Goal: Information Seeking & Learning: Learn about a topic

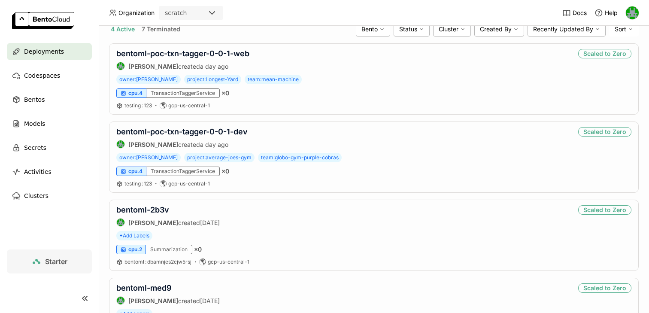
scroll to position [64, 0]
click at [33, 98] on span "Bentos" at bounding box center [34, 99] width 21 height 10
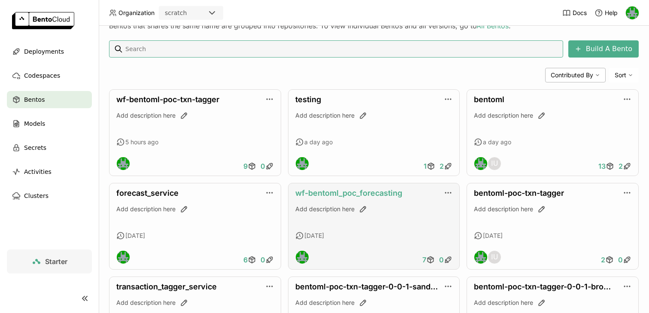
scroll to position [159, 0]
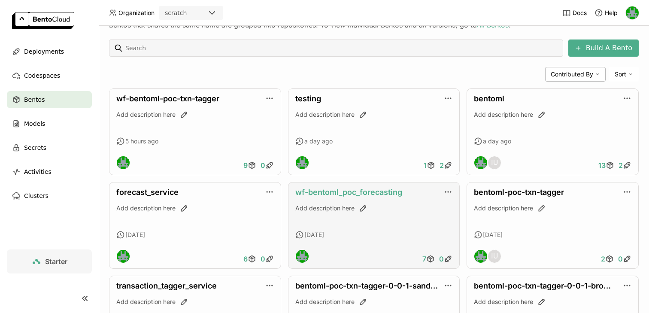
click at [331, 192] on link "wf-bentoml_poc_forecasting" at bounding box center [348, 192] width 107 height 9
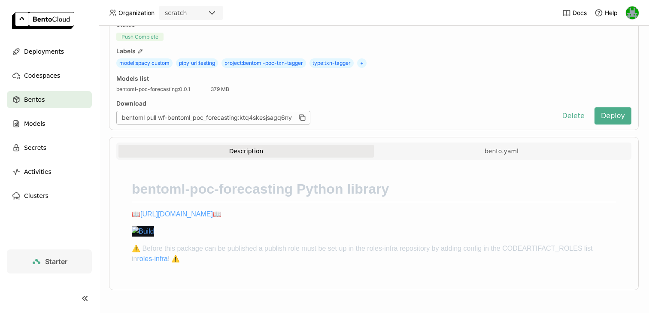
scroll to position [64, 0]
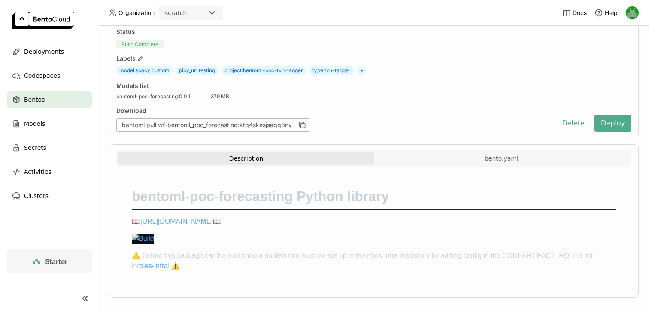
click at [397, 151] on div "Description bento.yaml" at bounding box center [373, 158] width 515 height 17
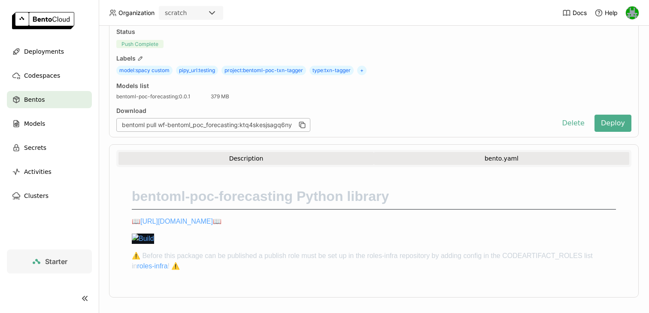
click at [462, 157] on button "bento.yaml" at bounding box center [501, 158] width 255 height 13
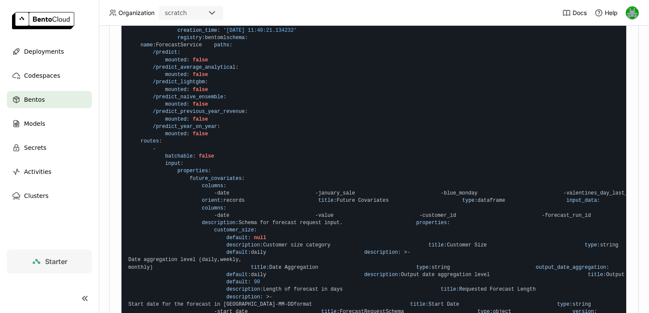
scroll to position [0, 0]
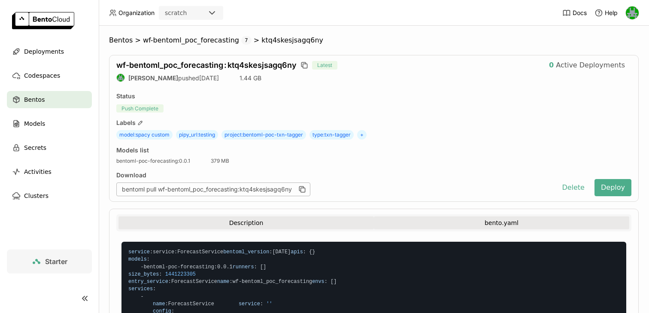
click at [209, 225] on button "Description" at bounding box center [245, 222] width 255 height 13
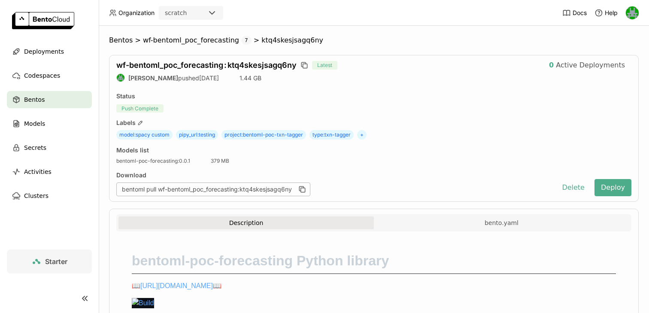
click at [40, 98] on span "Bentos" at bounding box center [34, 99] width 21 height 10
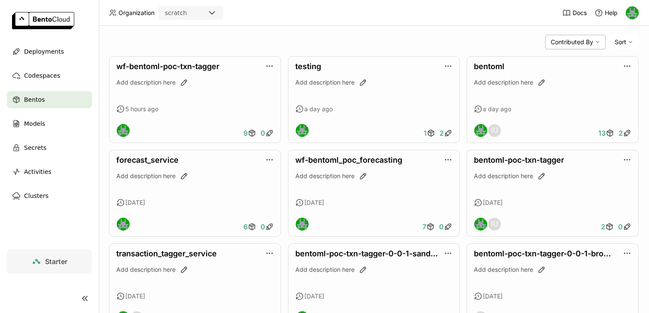
scroll to position [194, 0]
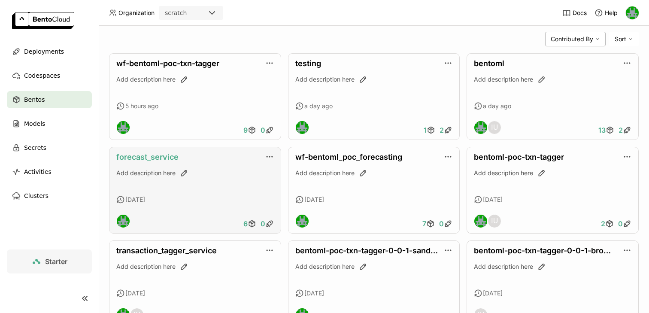
click at [156, 158] on link "forecast_service" at bounding box center [147, 156] width 62 height 9
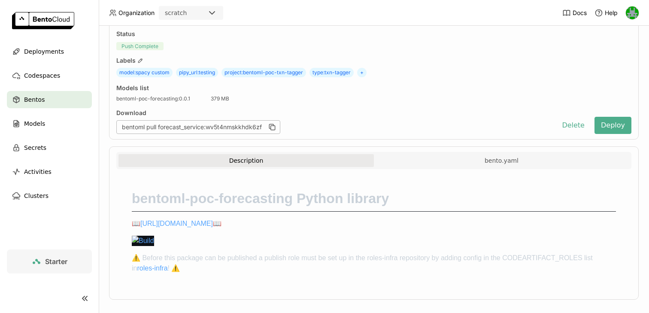
scroll to position [60, 0]
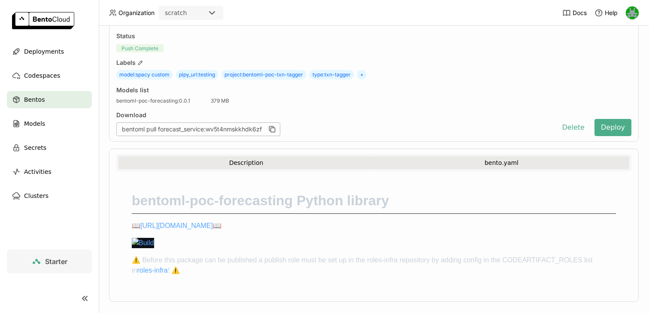
click at [436, 164] on button "bento.yaml" at bounding box center [501, 162] width 255 height 13
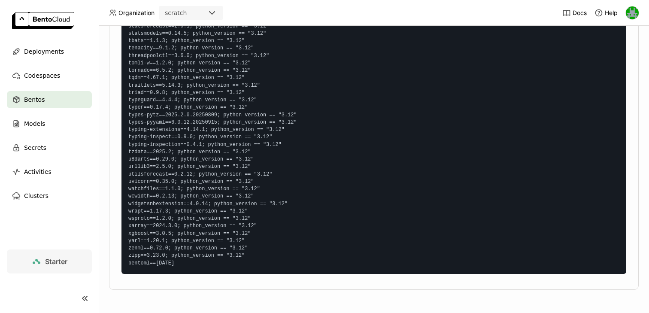
scroll to position [8978, 0]
click at [34, 100] on span "Bentos" at bounding box center [34, 99] width 21 height 10
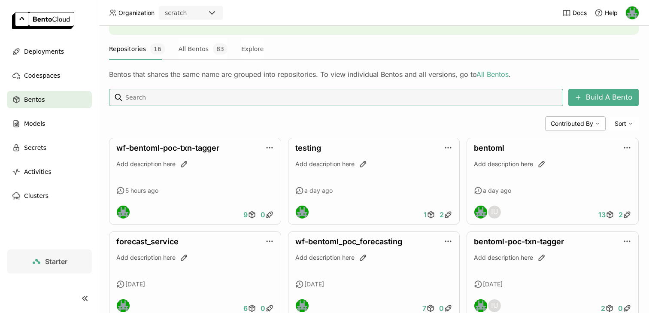
scroll to position [146, 0]
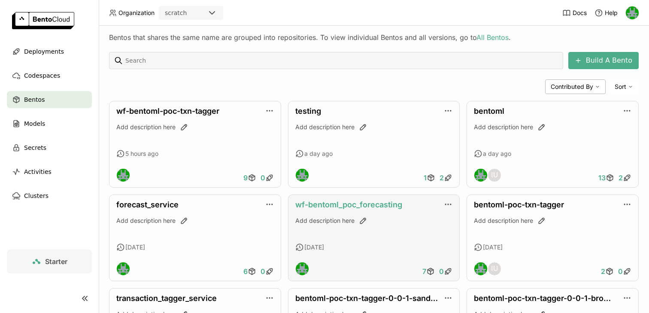
click at [336, 205] on link "wf-bentoml_poc_forecasting" at bounding box center [348, 204] width 107 height 9
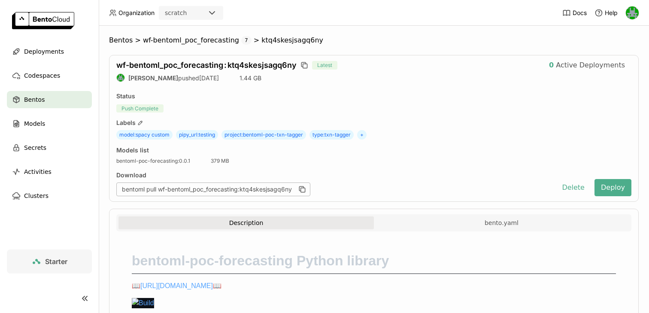
scroll to position [72, 0]
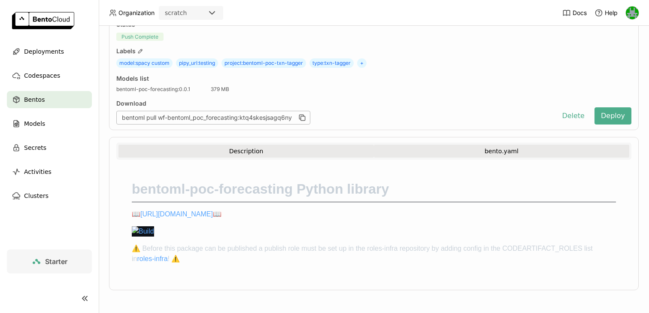
click at [404, 151] on button "bento.yaml" at bounding box center [501, 151] width 255 height 13
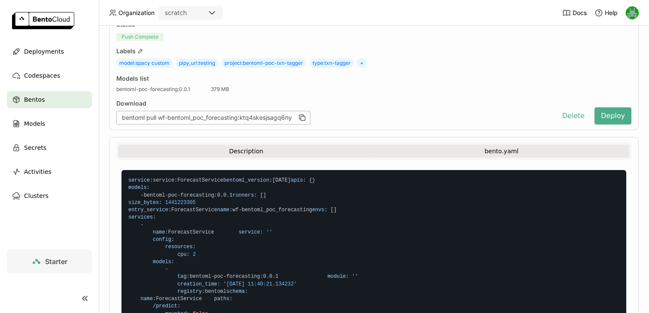
click at [287, 152] on button "Description" at bounding box center [245, 151] width 255 height 13
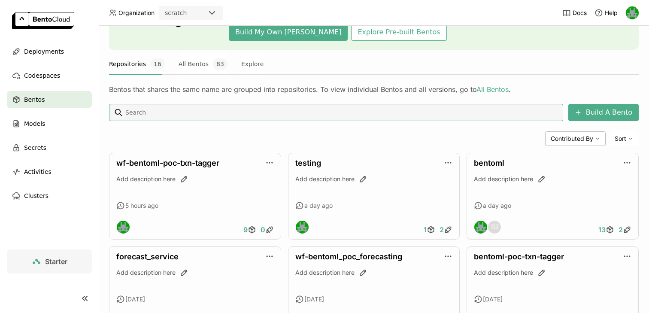
scroll to position [132, 0]
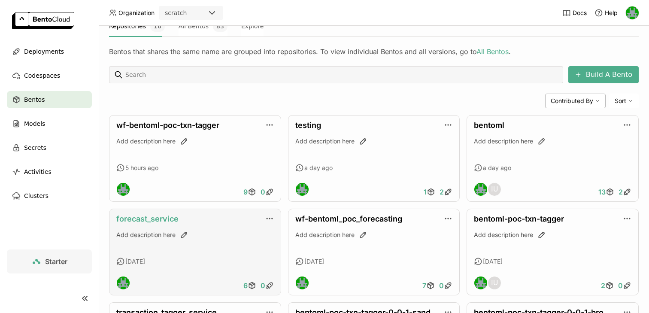
click at [159, 215] on link "forecast_service" at bounding box center [147, 218] width 62 height 9
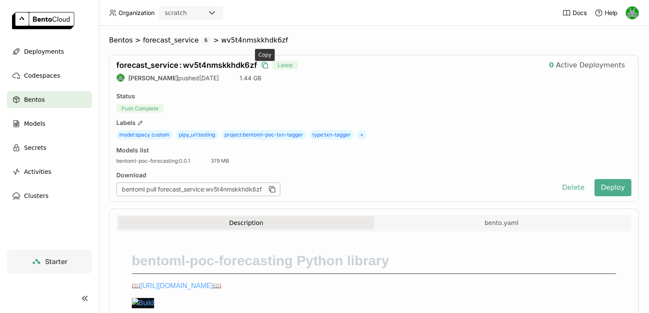
click at [264, 64] on icon "button" at bounding box center [265, 66] width 4 height 4
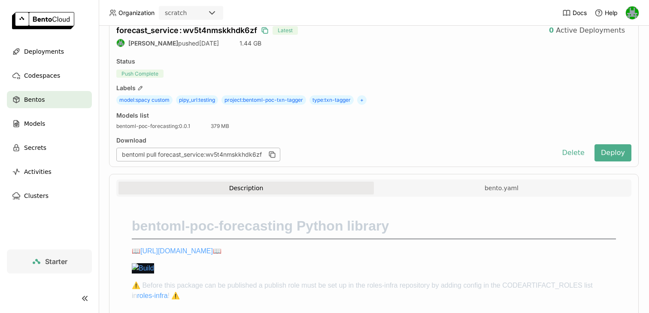
scroll to position [72, 0]
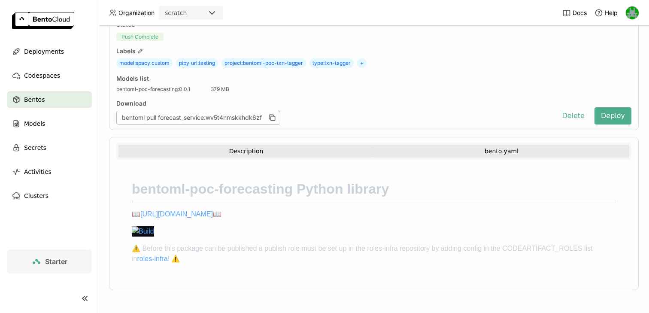
click at [460, 150] on button "bento.yaml" at bounding box center [501, 151] width 255 height 13
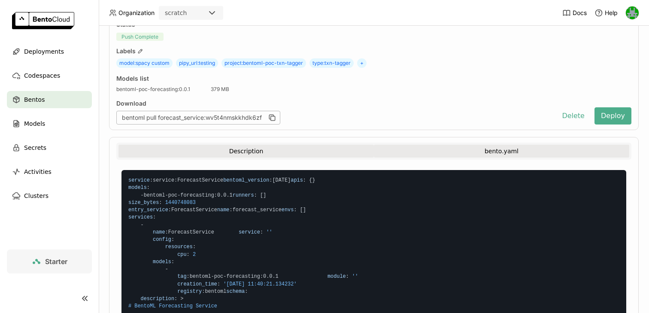
click at [291, 147] on button "Description" at bounding box center [245, 151] width 255 height 13
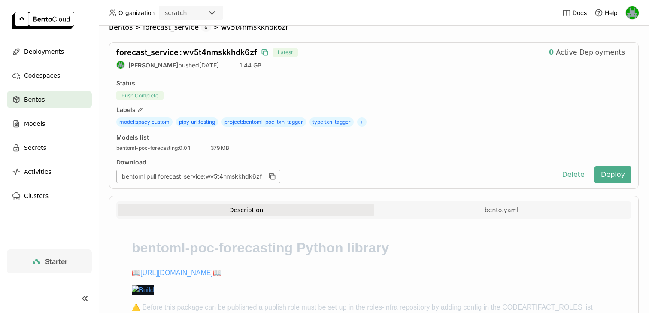
scroll to position [8, 0]
